Goal: Task Accomplishment & Management: Use online tool/utility

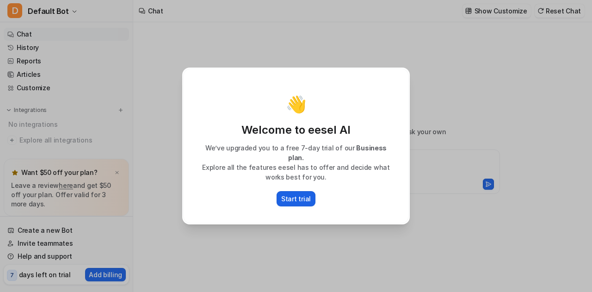
type textarea "**********"
click at [297, 195] on p "Start trial" at bounding box center [296, 199] width 30 height 10
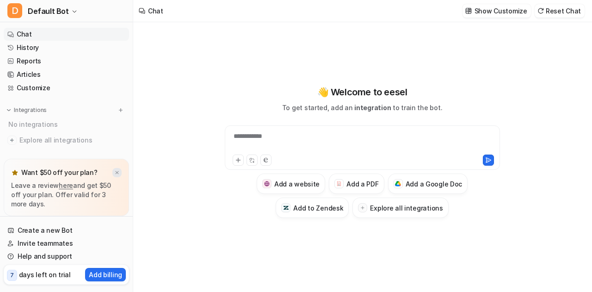
click at [114, 175] on div at bounding box center [116, 172] width 9 height 9
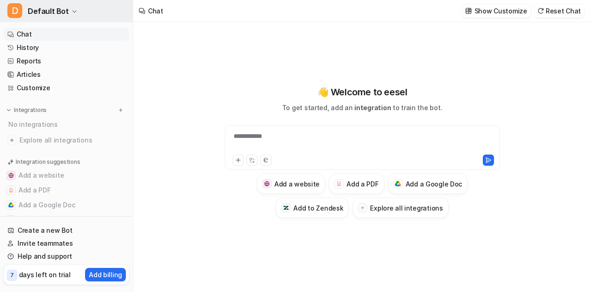
click at [73, 11] on icon "button" at bounding box center [75, 12] width 4 height 2
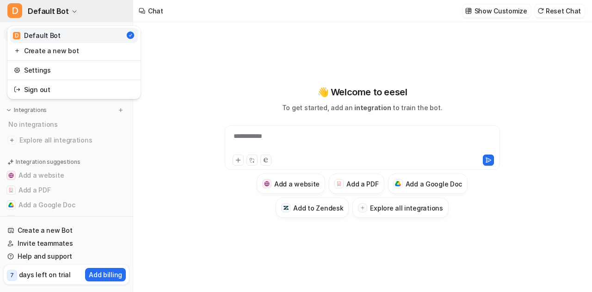
click at [73, 11] on icon "button" at bounding box center [75, 12] width 4 height 2
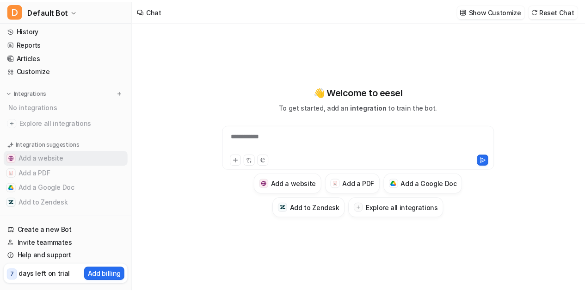
scroll to position [25, 0]
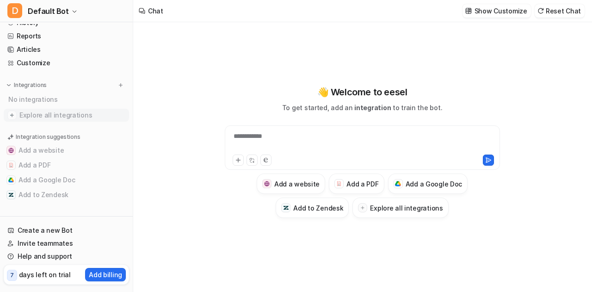
click at [47, 113] on span "Explore all integrations" at bounding box center [72, 115] width 106 height 15
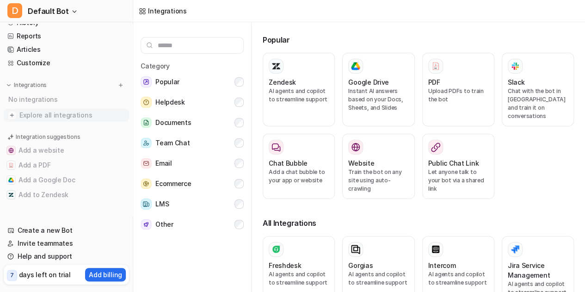
click at [11, 115] on img at bounding box center [11, 115] width 9 height 9
click at [207, 49] on input "text" at bounding box center [192, 45] width 103 height 17
click at [201, 139] on button "Team Chat" at bounding box center [192, 143] width 103 height 18
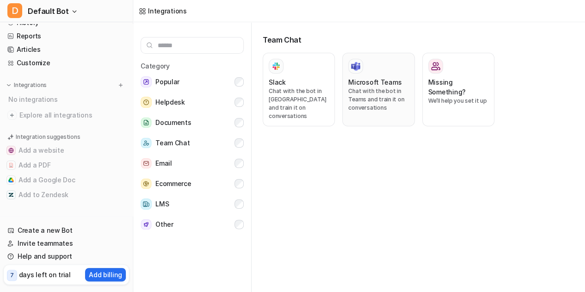
click at [378, 77] on h3 "Microsoft Teams" at bounding box center [374, 82] width 53 height 10
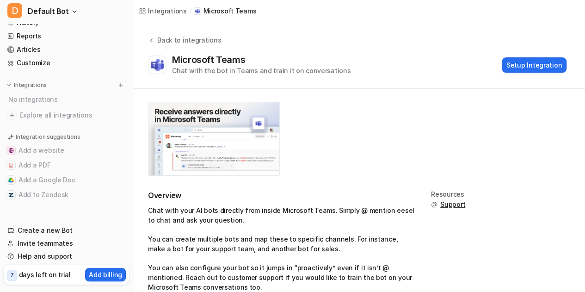
click at [354, 64] on div "Microsoft Teams Chat with the bot in Teams and train it on conversations Setup …" at bounding box center [357, 64] width 418 height 21
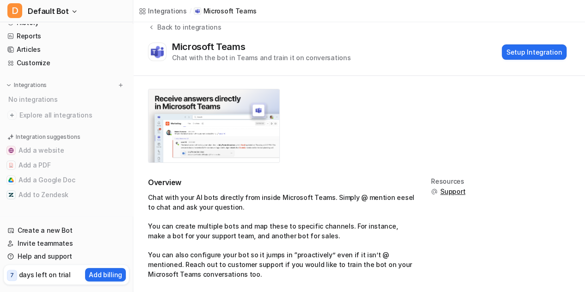
scroll to position [20, 0]
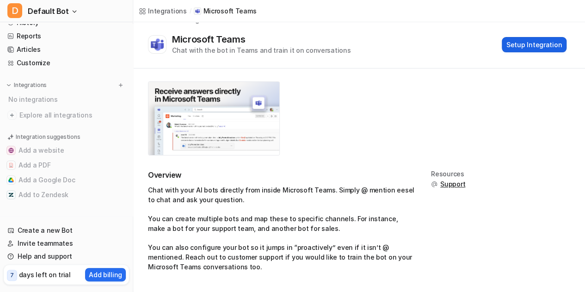
click at [531, 47] on button "Setup Integration" at bounding box center [534, 44] width 65 height 15
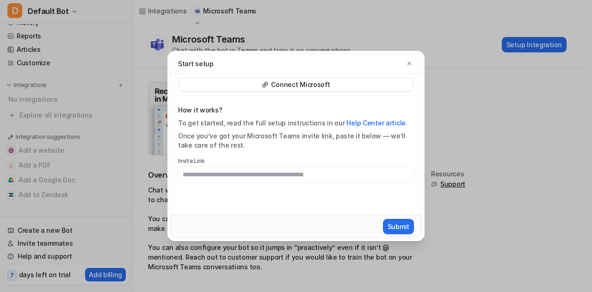
click at [279, 81] on p "Connect Microsoft" at bounding box center [300, 84] width 59 height 9
click at [411, 64] on icon "button" at bounding box center [409, 63] width 6 height 6
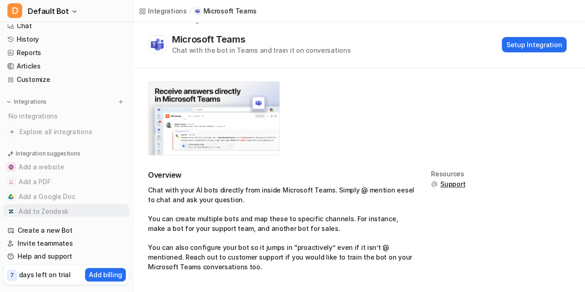
scroll to position [0, 0]
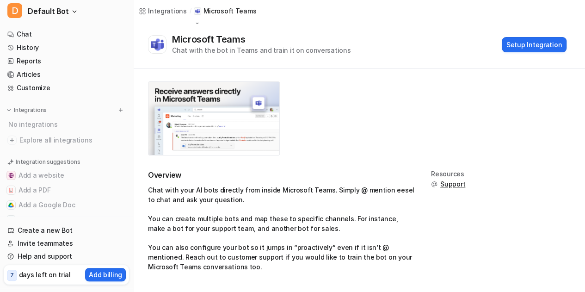
click at [153, 14] on div "Integrations" at bounding box center [167, 11] width 39 height 10
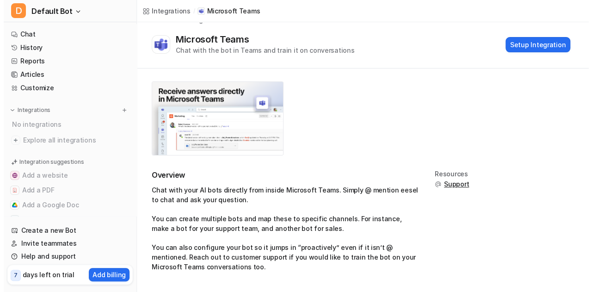
scroll to position [4, 0]
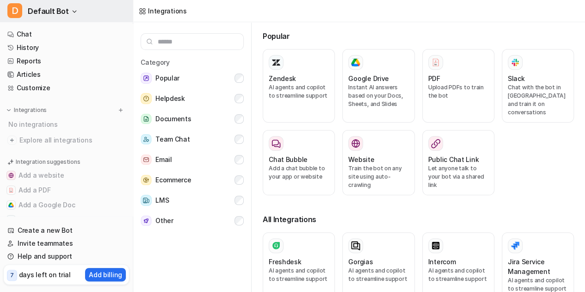
click at [16, 14] on span "D" at bounding box center [14, 10] width 15 height 15
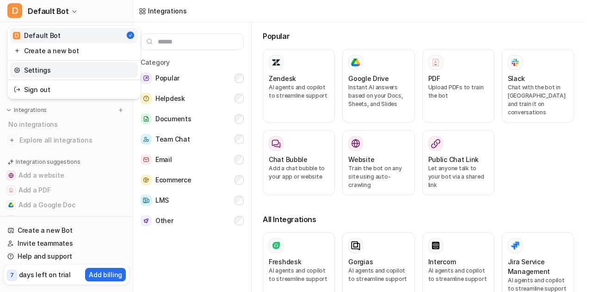
click at [50, 74] on link "Settings" at bounding box center [74, 69] width 128 height 15
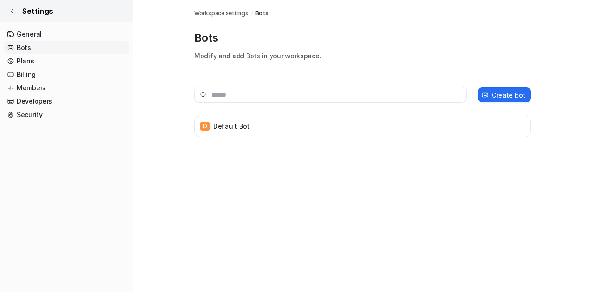
click at [18, 9] on link "Settings" at bounding box center [66, 11] width 133 height 22
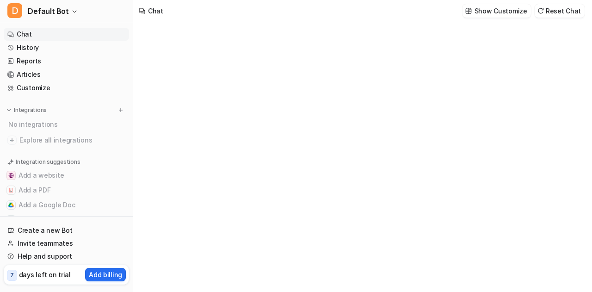
type textarea "**********"
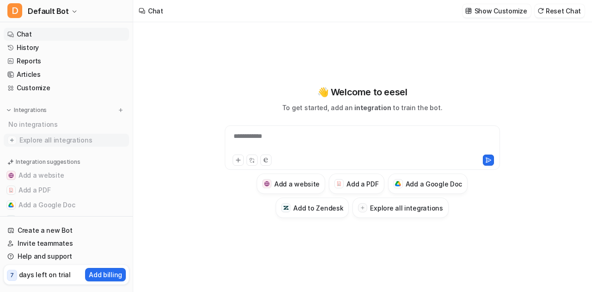
click at [69, 133] on span "Explore all integrations" at bounding box center [72, 140] width 106 height 15
